Goal: Transaction & Acquisition: Purchase product/service

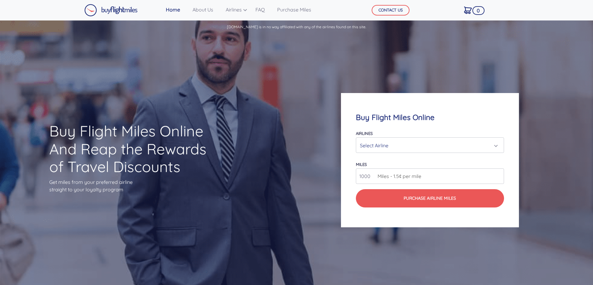
click at [401, 147] on div "Select Airline" at bounding box center [428, 145] width 136 height 12
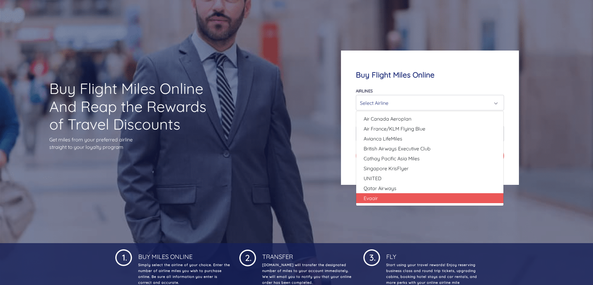
scroll to position [62, 0]
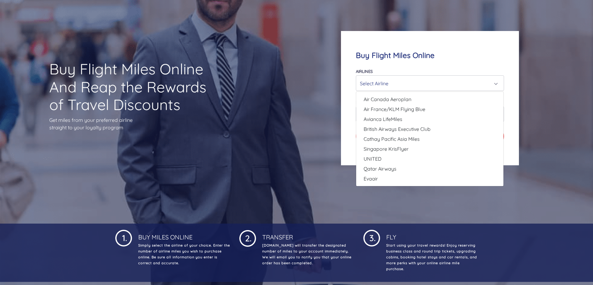
click at [309, 103] on div "Buy Flight Miles Online And Reap the Rewards of Travel Discounts Get miles from…" at bounding box center [296, 98] width 593 height 251
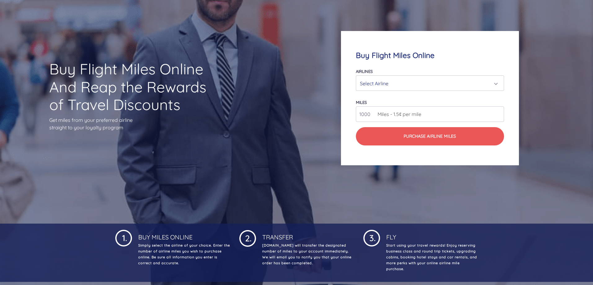
click at [451, 117] on input "1000" at bounding box center [430, 113] width 148 height 15
click at [280, 126] on div "Buy Flight Miles Online And Reap the Rewards of Travel Discounts Get miles from…" at bounding box center [296, 98] width 593 height 251
click at [421, 115] on span "Miles - 1.5¢ per mile" at bounding box center [397, 113] width 47 height 7
click at [498, 112] on input "81001" at bounding box center [430, 113] width 148 height 15
click at [498, 112] on input "81002" at bounding box center [430, 113] width 148 height 15
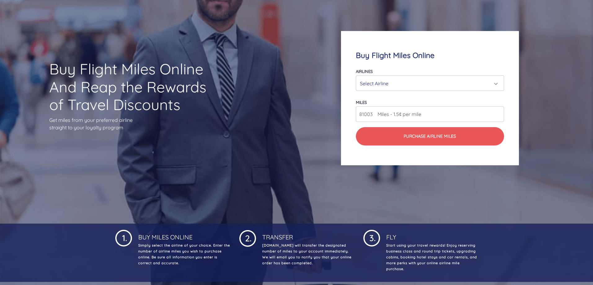
click at [498, 112] on input "81003" at bounding box center [430, 113] width 148 height 15
click at [499, 117] on input "81002" at bounding box center [430, 113] width 148 height 15
click at [499, 116] on input "81001" at bounding box center [430, 113] width 148 height 15
type input "81000"
click at [499, 116] on input "81000" at bounding box center [430, 113] width 148 height 15
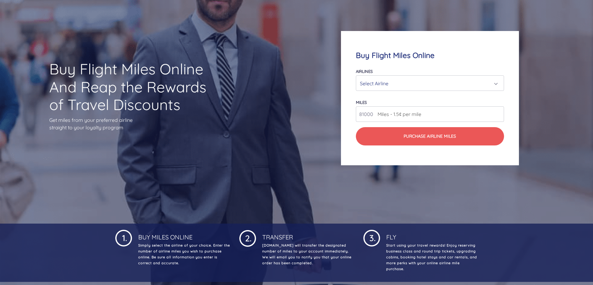
click at [499, 81] on div "Select Airline" at bounding box center [430, 83] width 140 height 12
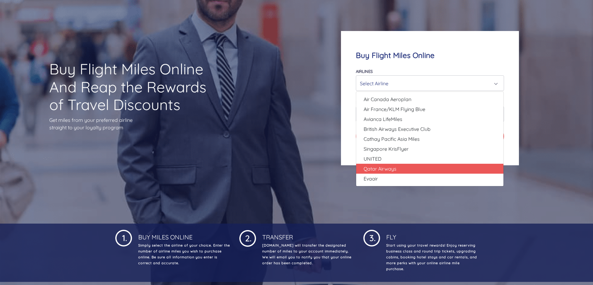
click at [401, 165] on link "Qatar Airways" at bounding box center [429, 169] width 147 height 10
select select "Qatar Airways"
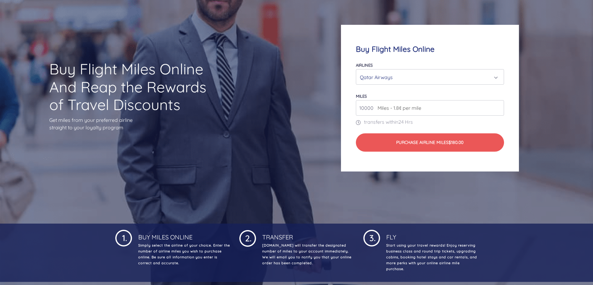
click at [372, 108] on input "10000" at bounding box center [430, 107] width 148 height 15
drag, startPoint x: 374, startPoint y: 108, endPoint x: 308, endPoint y: 119, distance: 66.9
click at [316, 116] on div "Buy Flight Miles Online Airlines Air Canada Aeroplan Air France/KLM Flying Blue…" at bounding box center [429, 98] width 237 height 206
drag, startPoint x: 374, startPoint y: 107, endPoint x: 324, endPoint y: 113, distance: 50.3
click at [324, 113] on div "Buy Flight Miles Online Airlines Air Canada Aeroplan Air France/KLM Flying Blue…" at bounding box center [429, 98] width 237 height 206
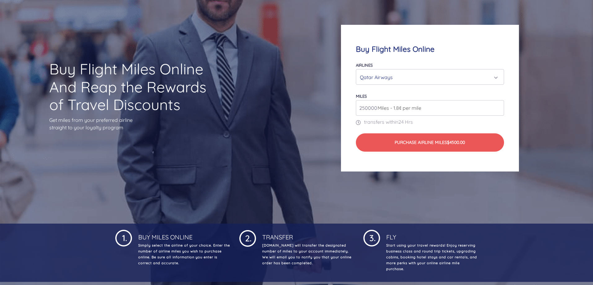
type input "250000"
click at [463, 76] on div "Qatar Airways" at bounding box center [428, 77] width 136 height 12
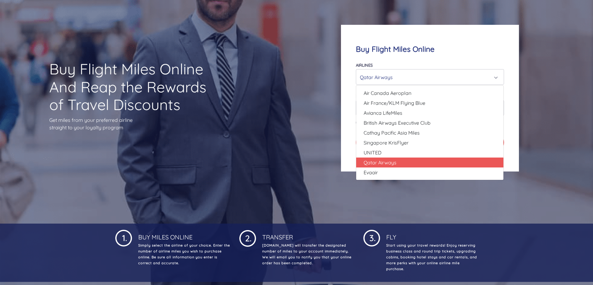
click at [305, 129] on div "Buy Flight Miles Online And Reap the Rewards of Travel Discounts Get miles from…" at bounding box center [296, 98] width 593 height 251
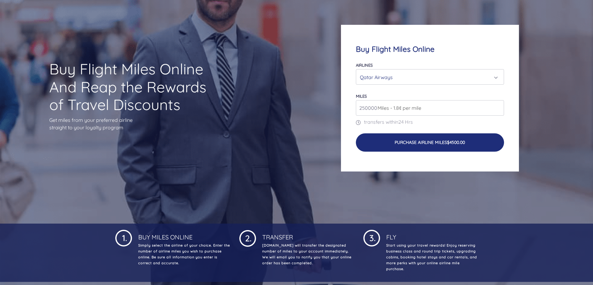
click at [399, 135] on button "Purchase Airline Miles $4500.00" at bounding box center [430, 142] width 148 height 18
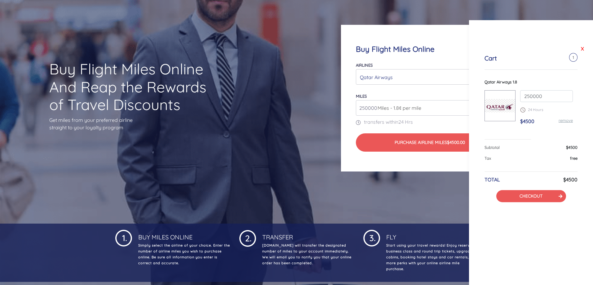
click at [580, 49] on link "X" at bounding box center [582, 48] width 6 height 9
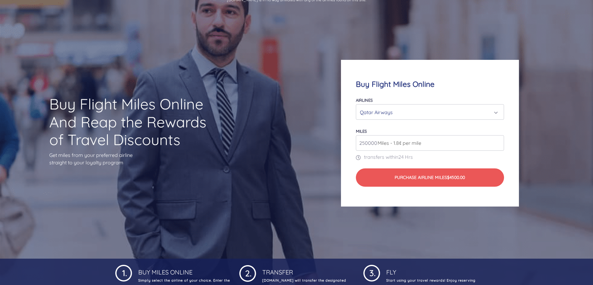
scroll to position [0, 0]
